Goal: Find specific page/section: Find specific page/section

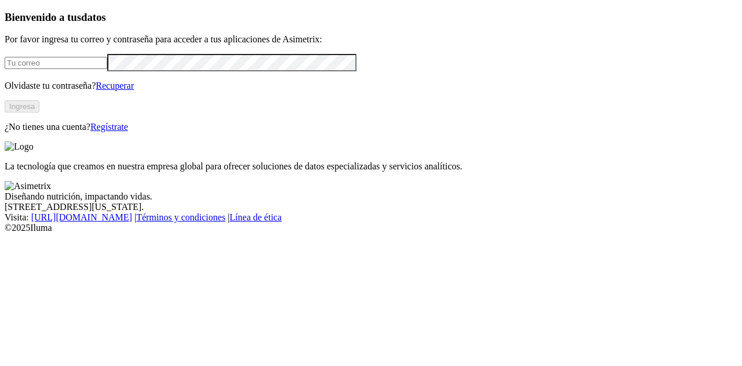
type input "[EMAIL_ADDRESS][DOMAIN_NAME]"
click at [39, 112] on button "Ingresa" at bounding box center [22, 106] width 35 height 12
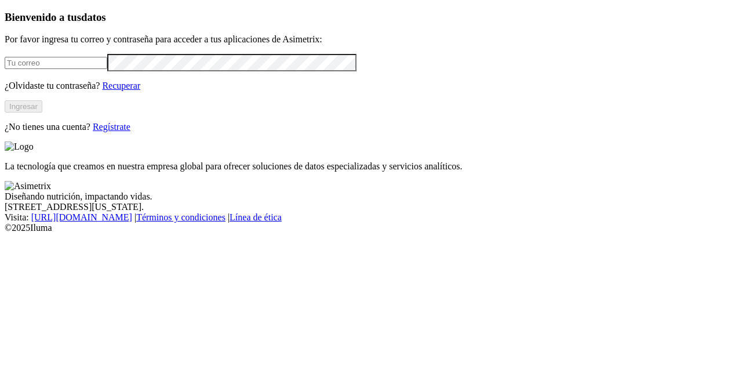
type input "[EMAIL_ADDRESS][DOMAIN_NAME]"
click at [42, 112] on button "Ingresar" at bounding box center [24, 106] width 38 height 12
